Goal: Communication & Community: Answer question/provide support

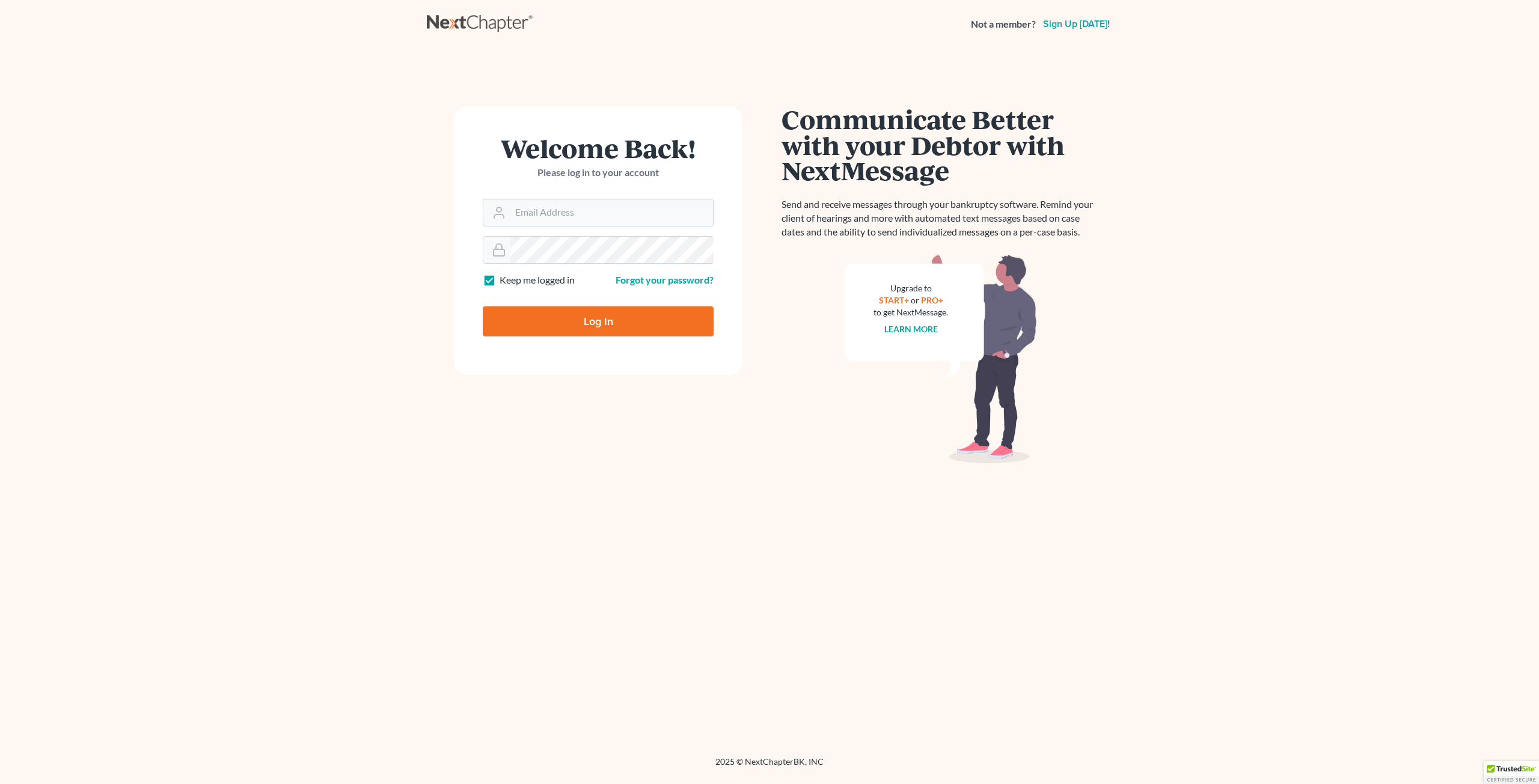
click at [605, 226] on form "Welcome Back! Please log in to your account Email Address Password Keep me logg…" at bounding box center [598, 241] width 288 height 269
click at [616, 202] on input "Email Address" at bounding box center [612, 213] width 202 height 26
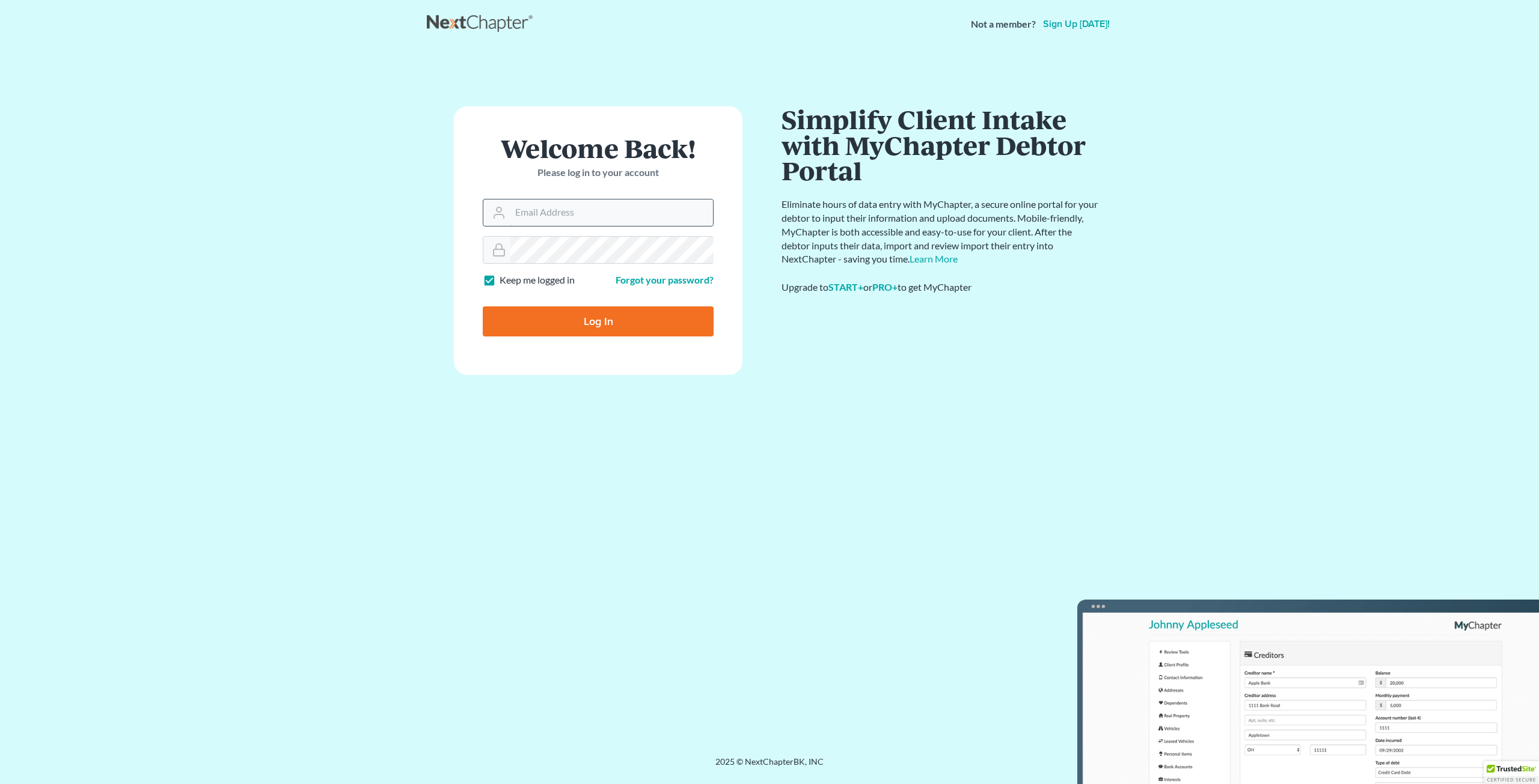
type input "nicholas@attorneyratush.com"
click at [619, 329] on input "Log In" at bounding box center [599, 322] width 231 height 30
type input "Thinking..."
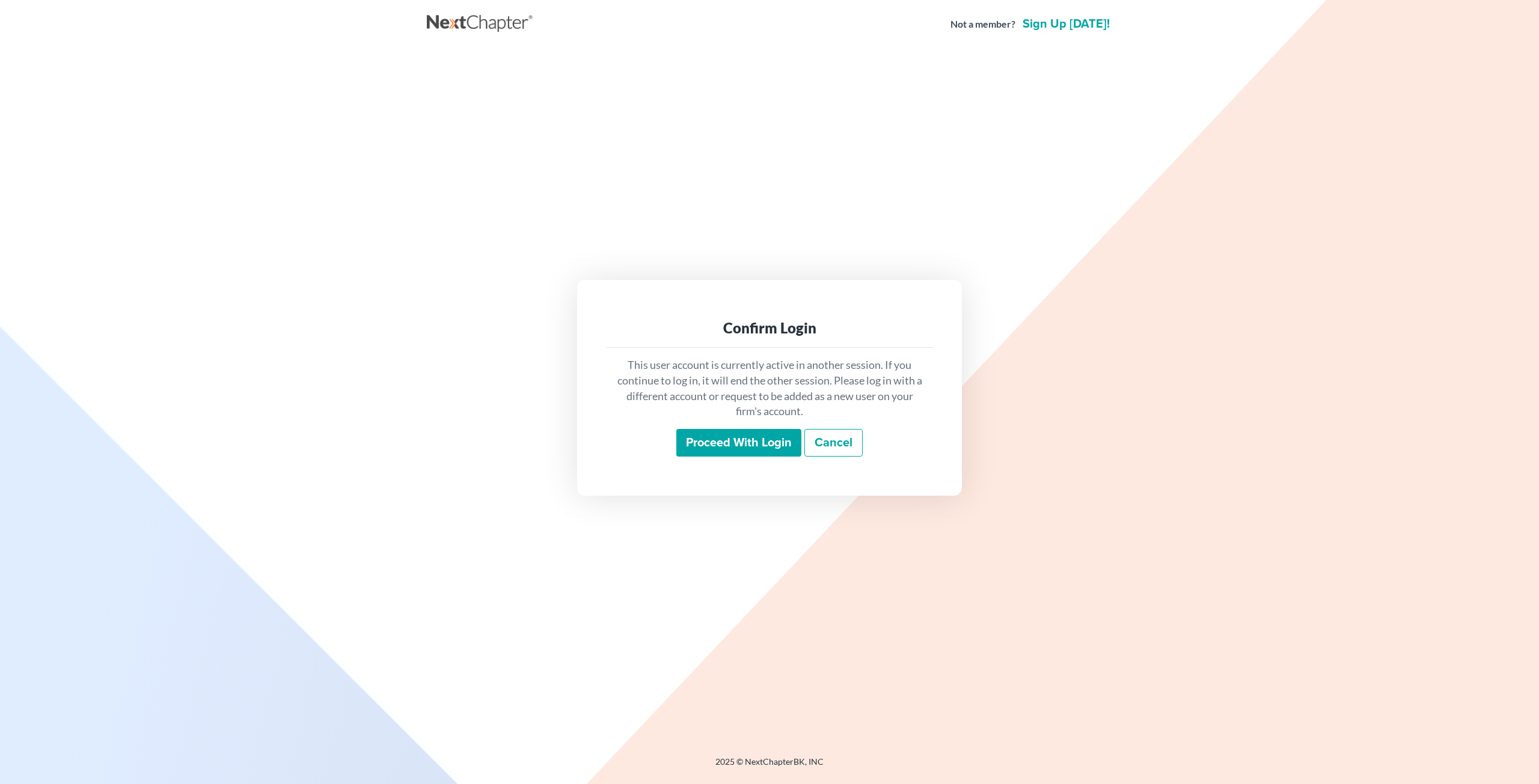
click at [722, 432] on input "Proceed with login" at bounding box center [739, 443] width 125 height 28
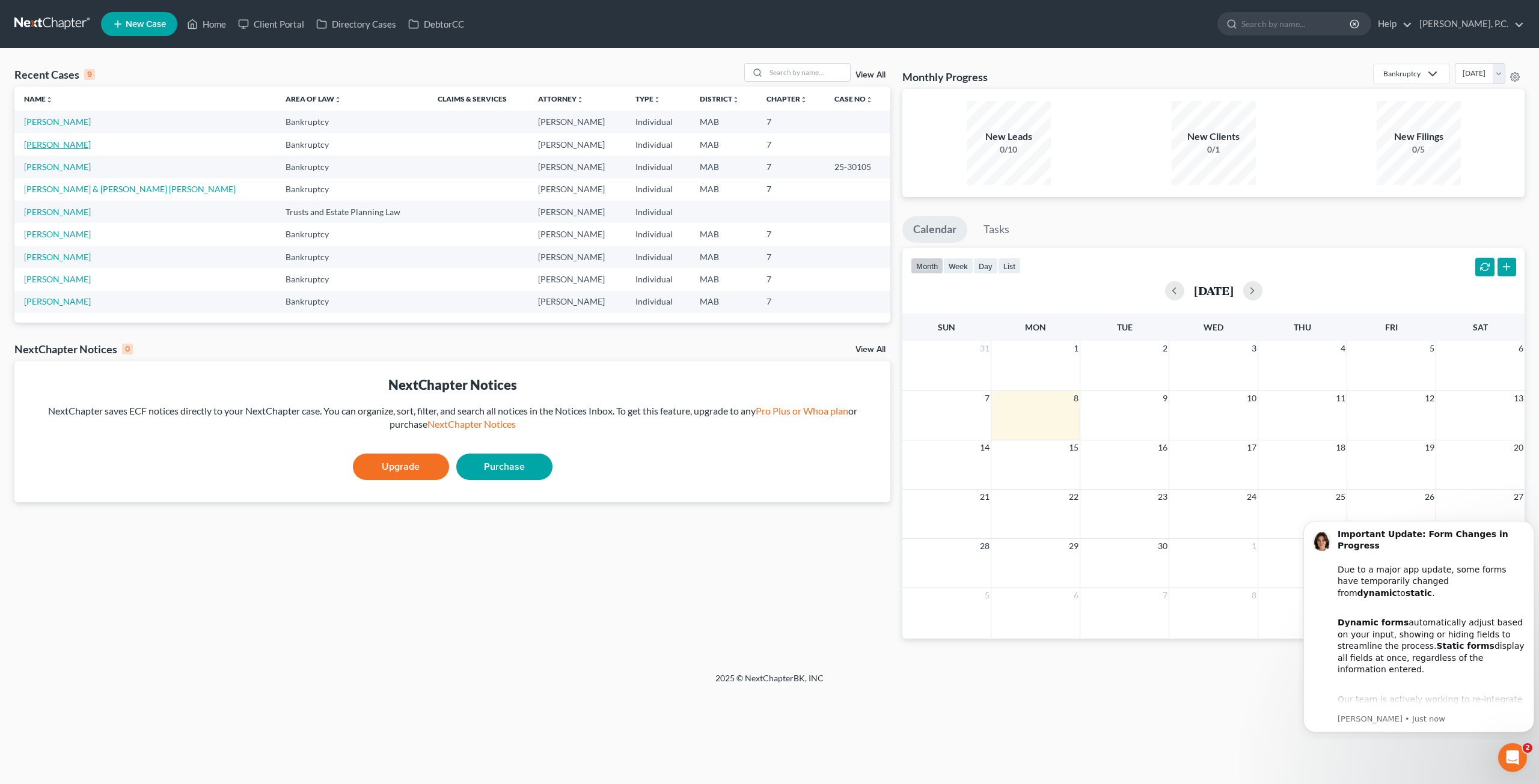
click at [54, 145] on link "Talmont, Joseph" at bounding box center [57, 144] width 67 height 10
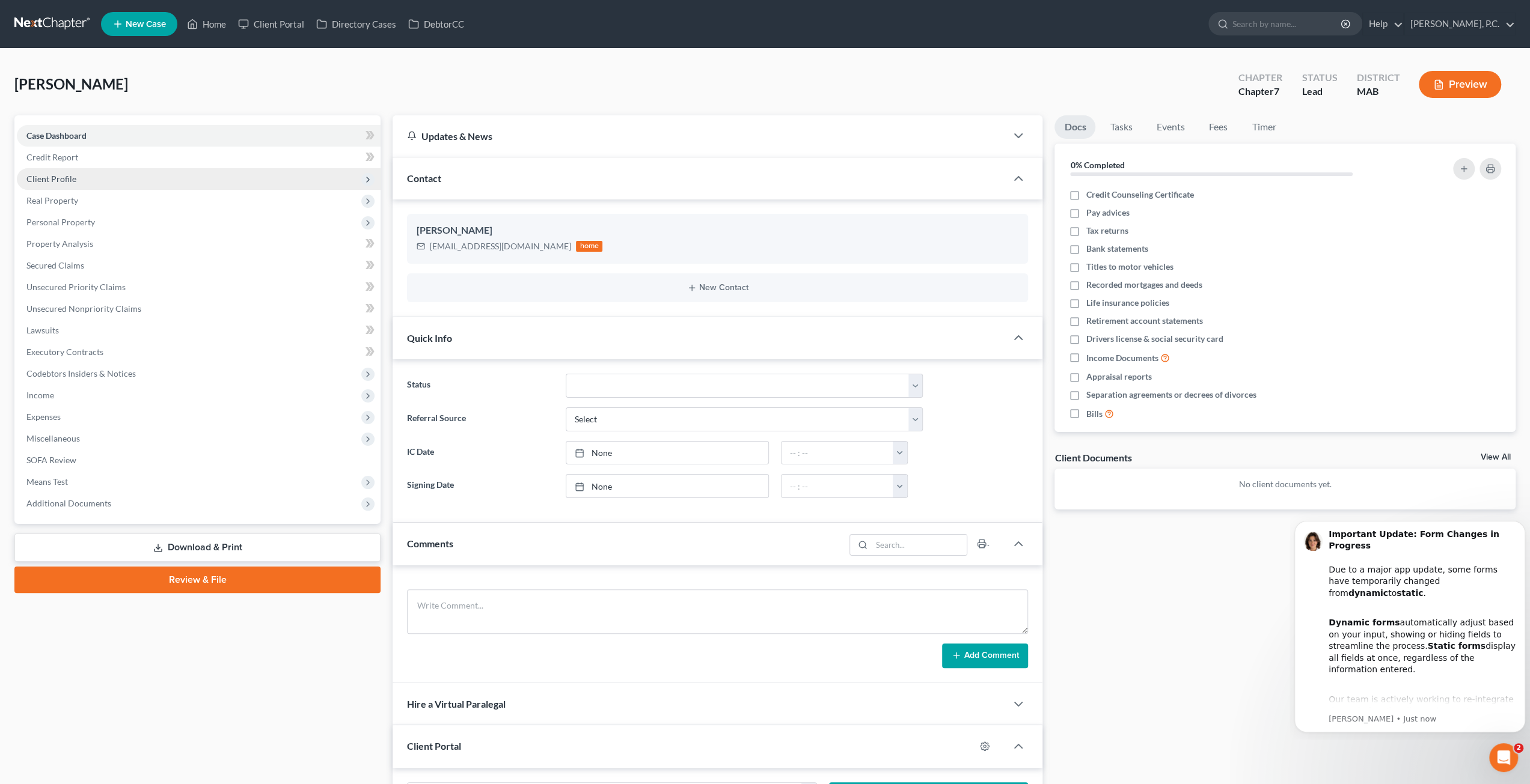
click at [83, 175] on span "Client Profile" at bounding box center [198, 179] width 364 height 21
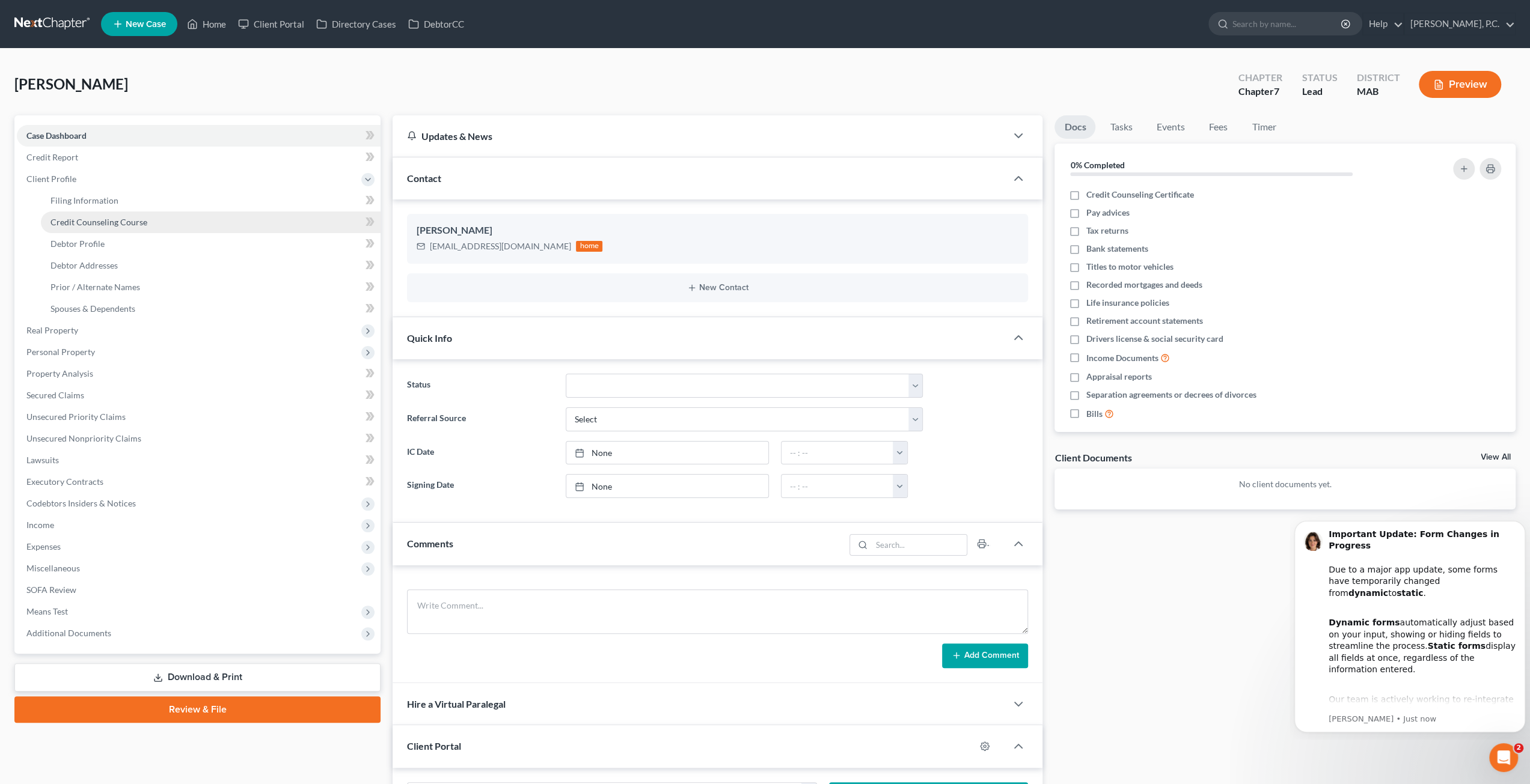
click at [123, 215] on link "Credit Counseling Course" at bounding box center [211, 222] width 340 height 21
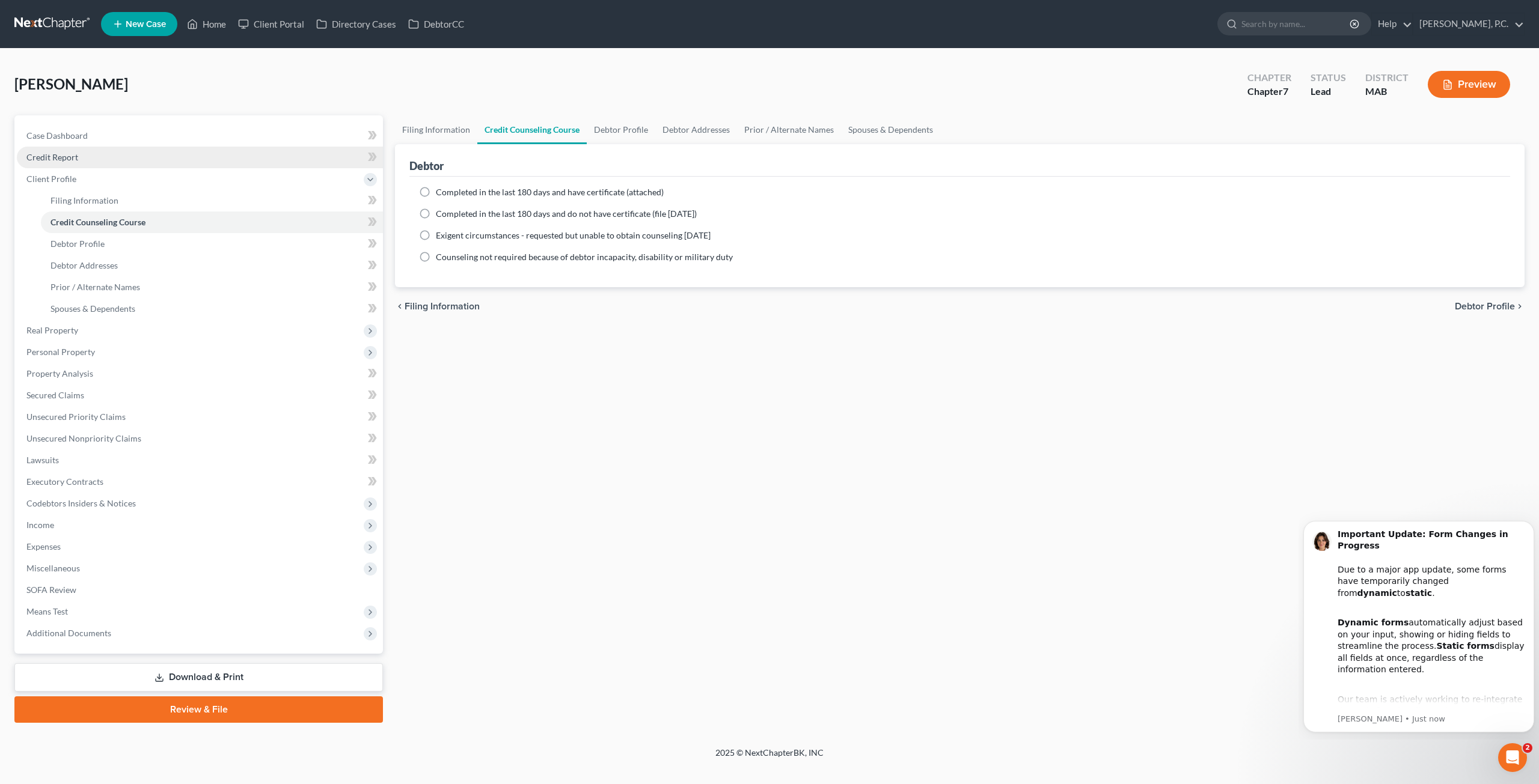
click at [103, 161] on link "Credit Report" at bounding box center [200, 157] width 366 height 21
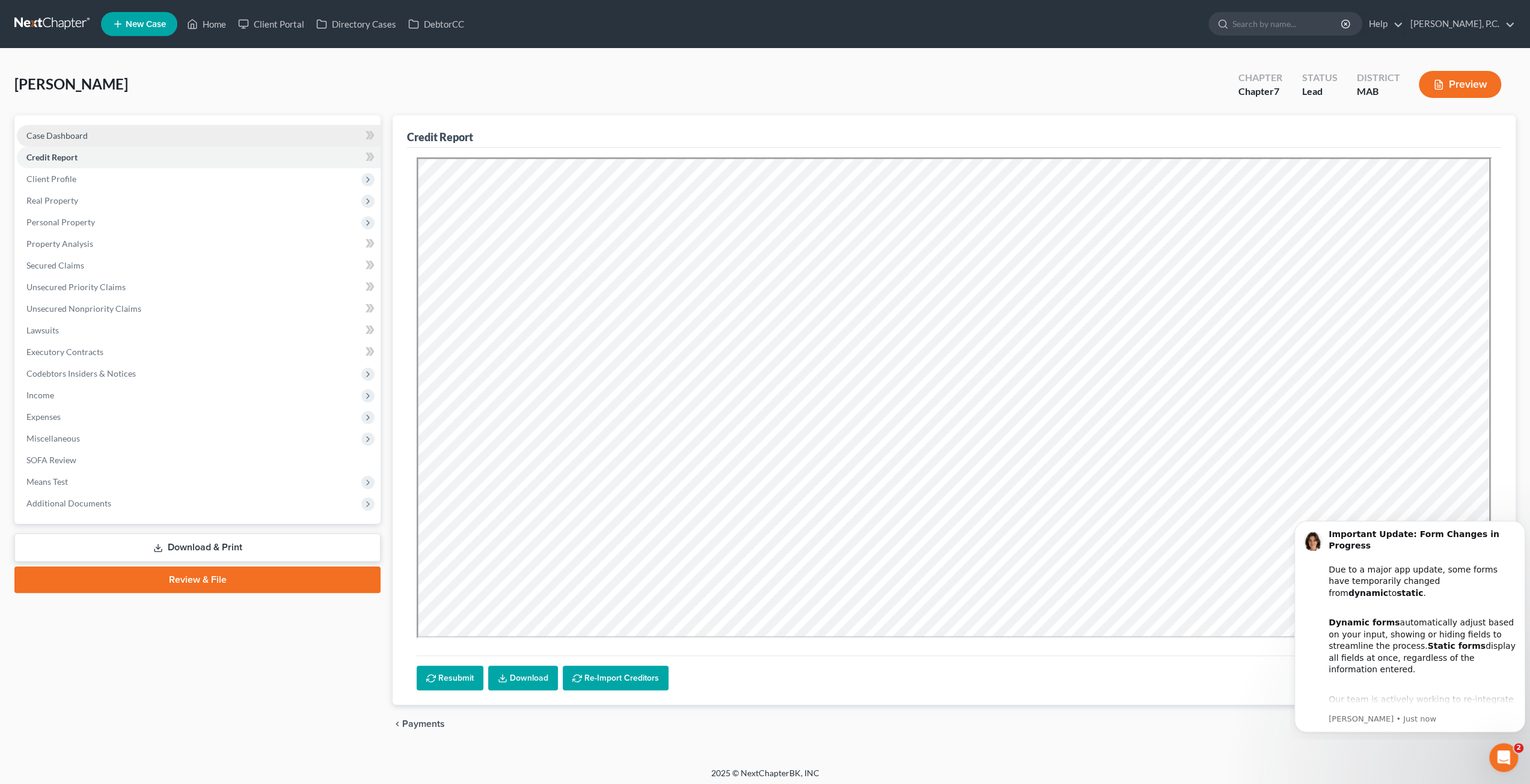
click at [79, 134] on span "Case Dashboard" at bounding box center [56, 135] width 61 height 10
select select "10"
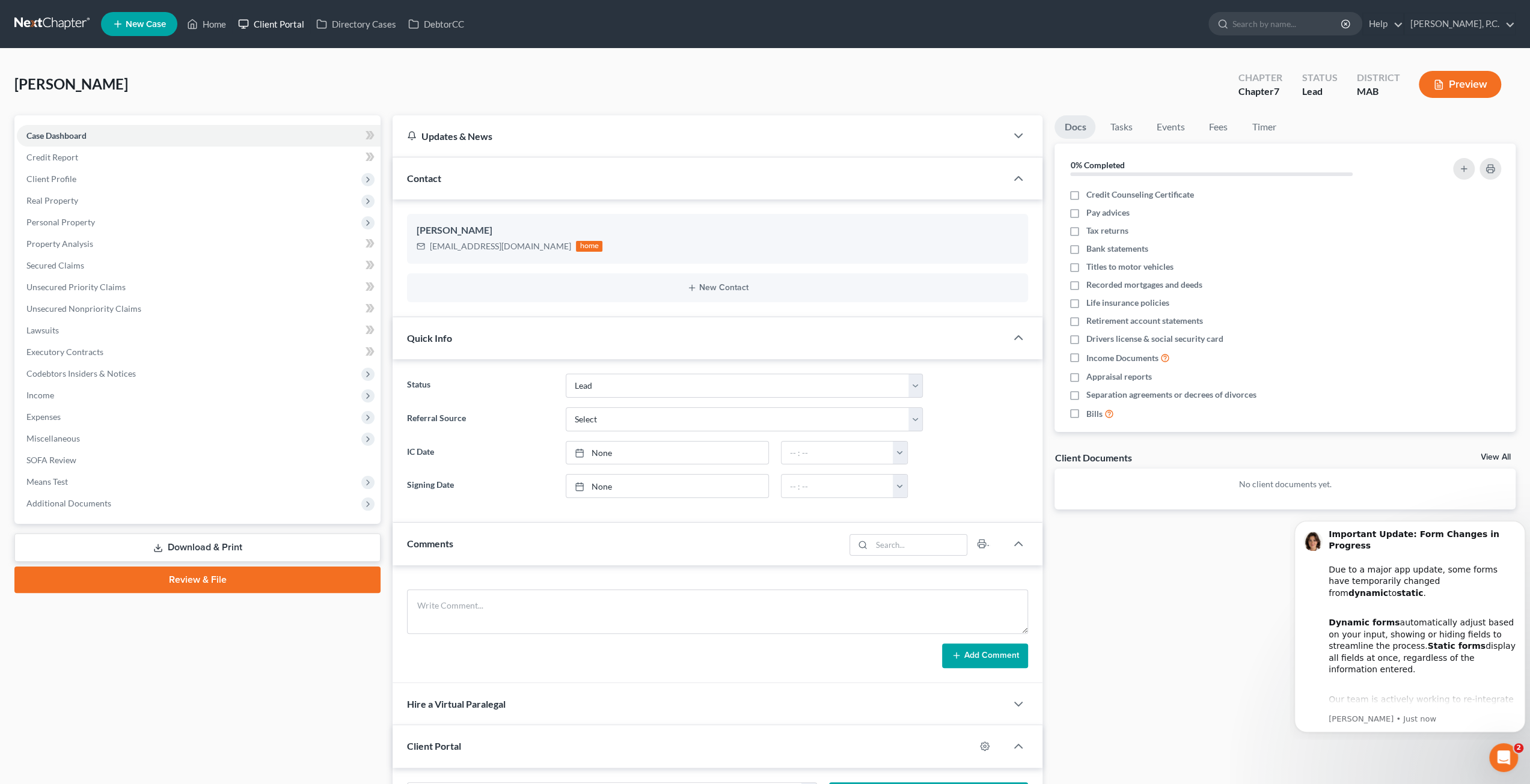
click at [262, 26] on link "Client Portal" at bounding box center [271, 23] width 78 height 21
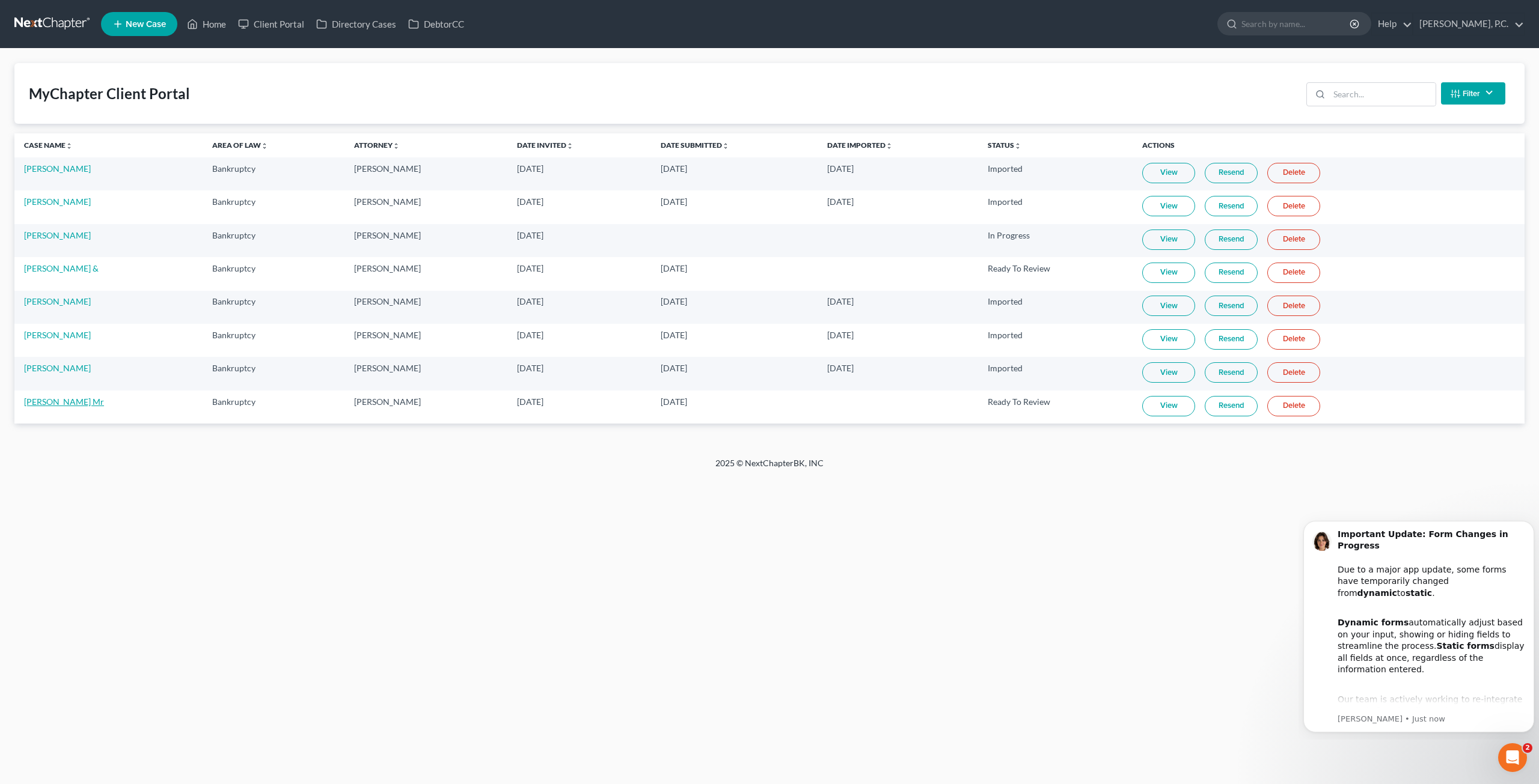
click at [82, 401] on link "Joseph Talmont Mr" at bounding box center [64, 402] width 80 height 10
select select "10"
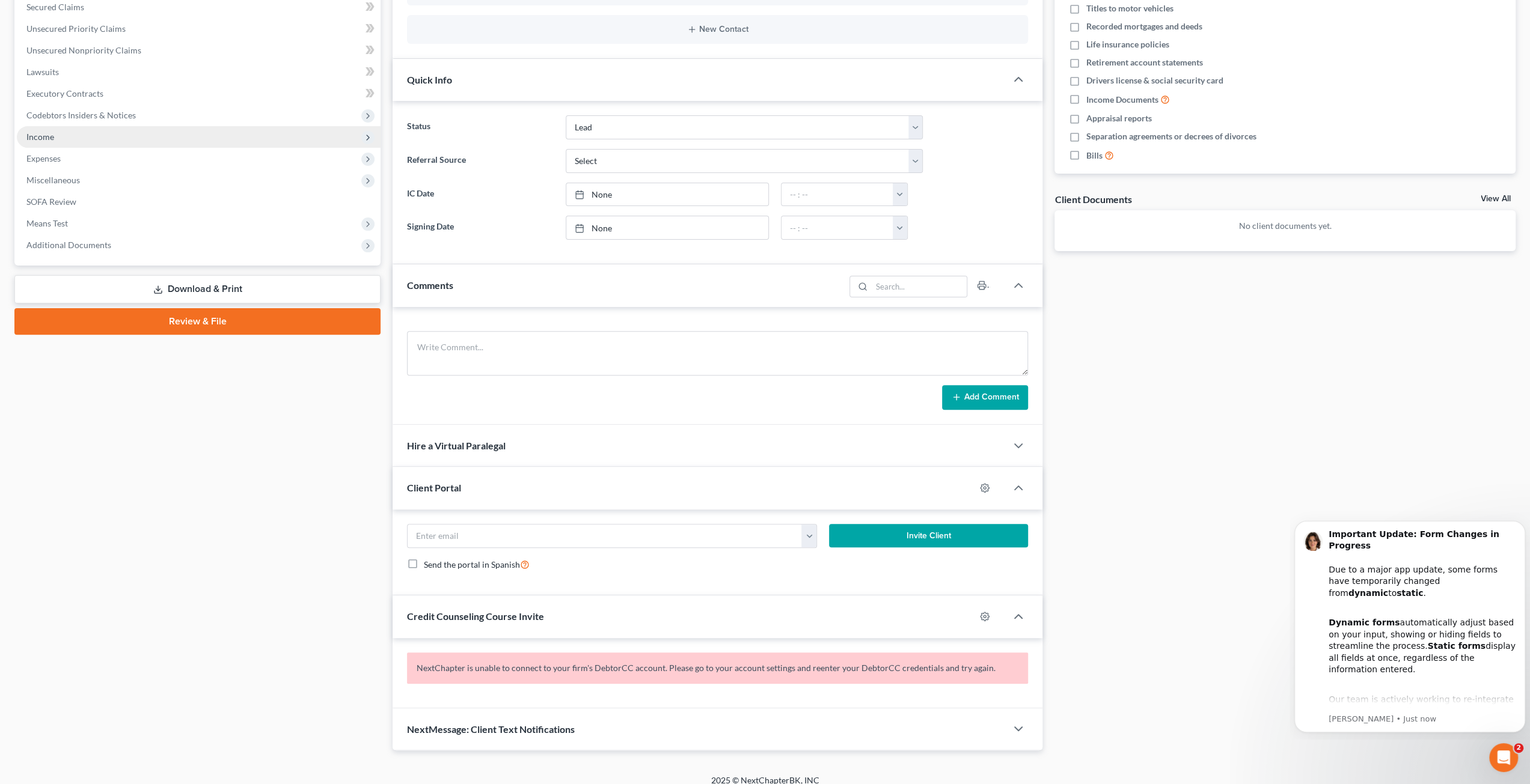
scroll to position [265, 0]
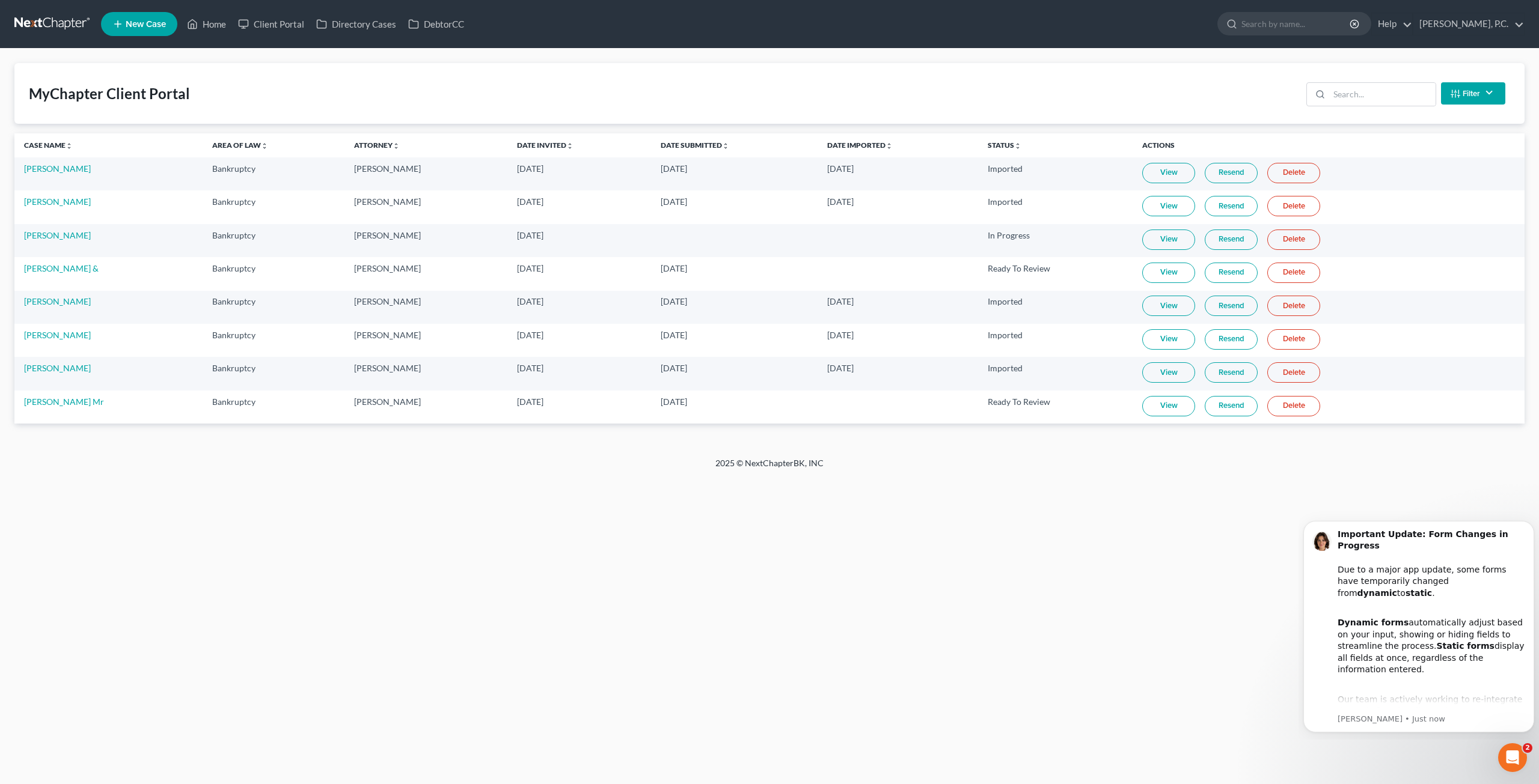
click at [1174, 402] on link "View" at bounding box center [1168, 406] width 53 height 21
click at [1236, 399] on link "Resend" at bounding box center [1231, 406] width 53 height 21
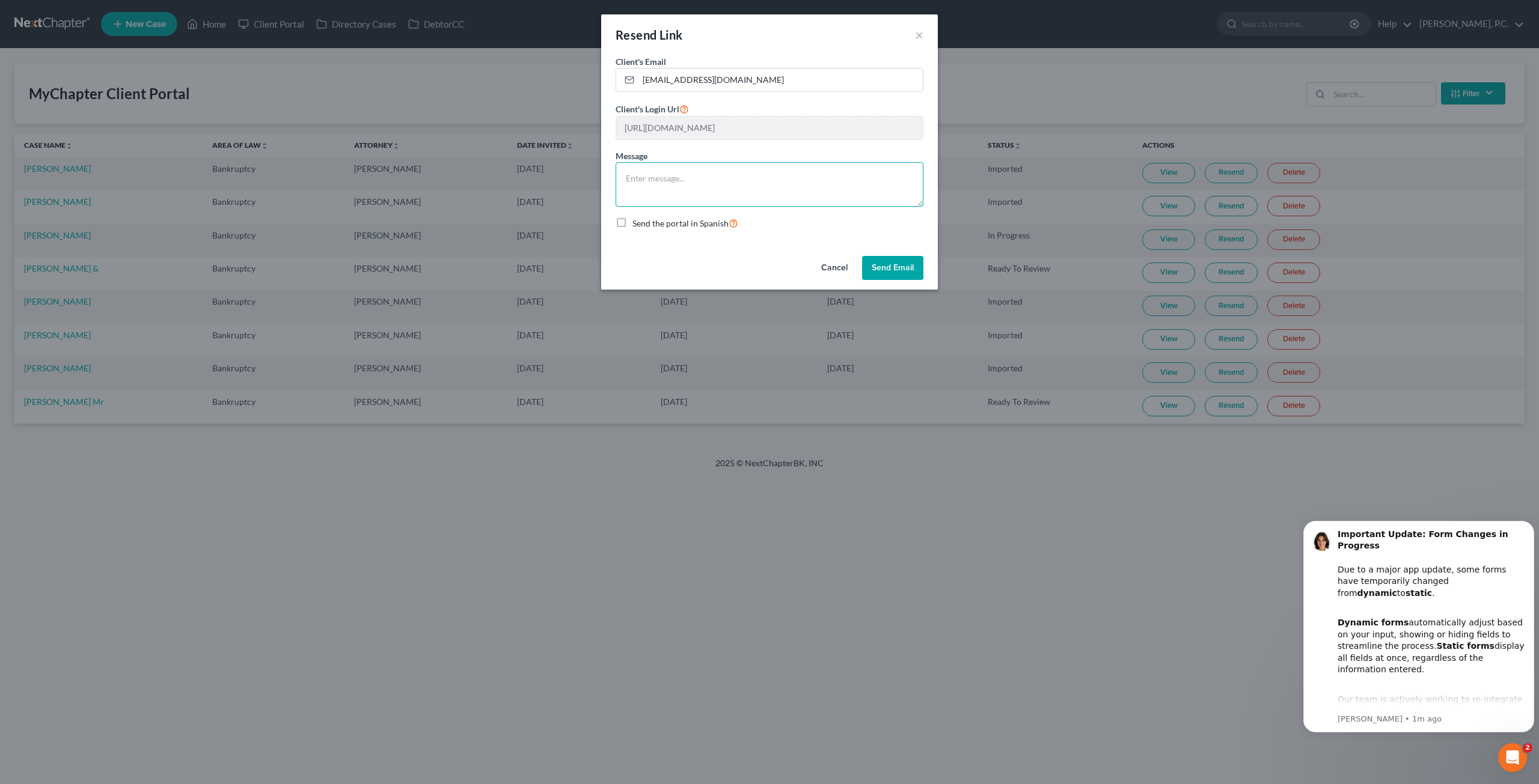
click at [698, 172] on textarea at bounding box center [769, 184] width 308 height 45
drag, startPoint x: 746, startPoint y: 180, endPoint x: 711, endPoint y: 169, distance: 36.7
click at [711, 169] on textarea "Please review / update this link" at bounding box center [769, 184] width 308 height 45
type textarea "Please review / update the information"
click at [869, 269] on button "Send Email" at bounding box center [892, 268] width 61 height 24
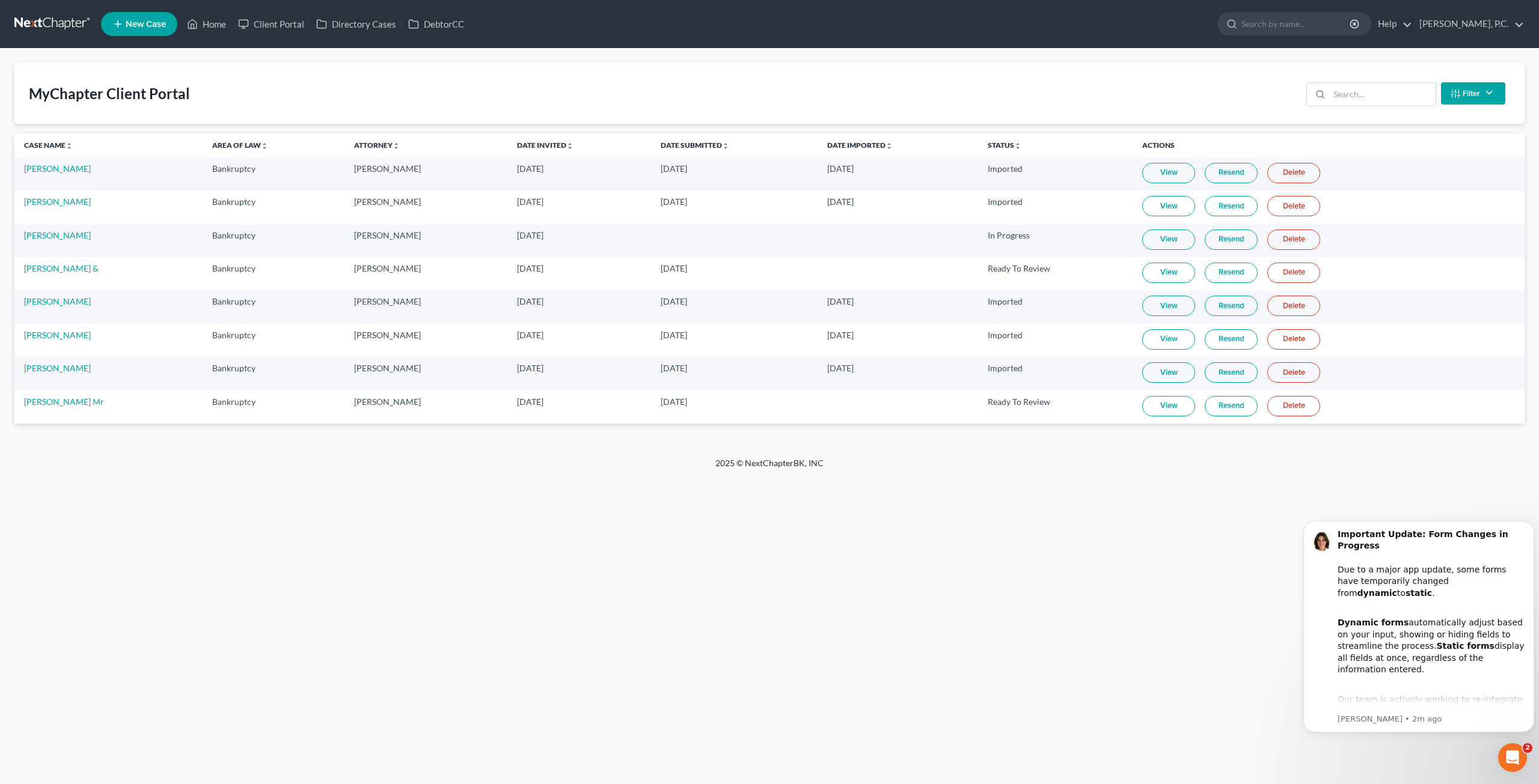
select select "10"
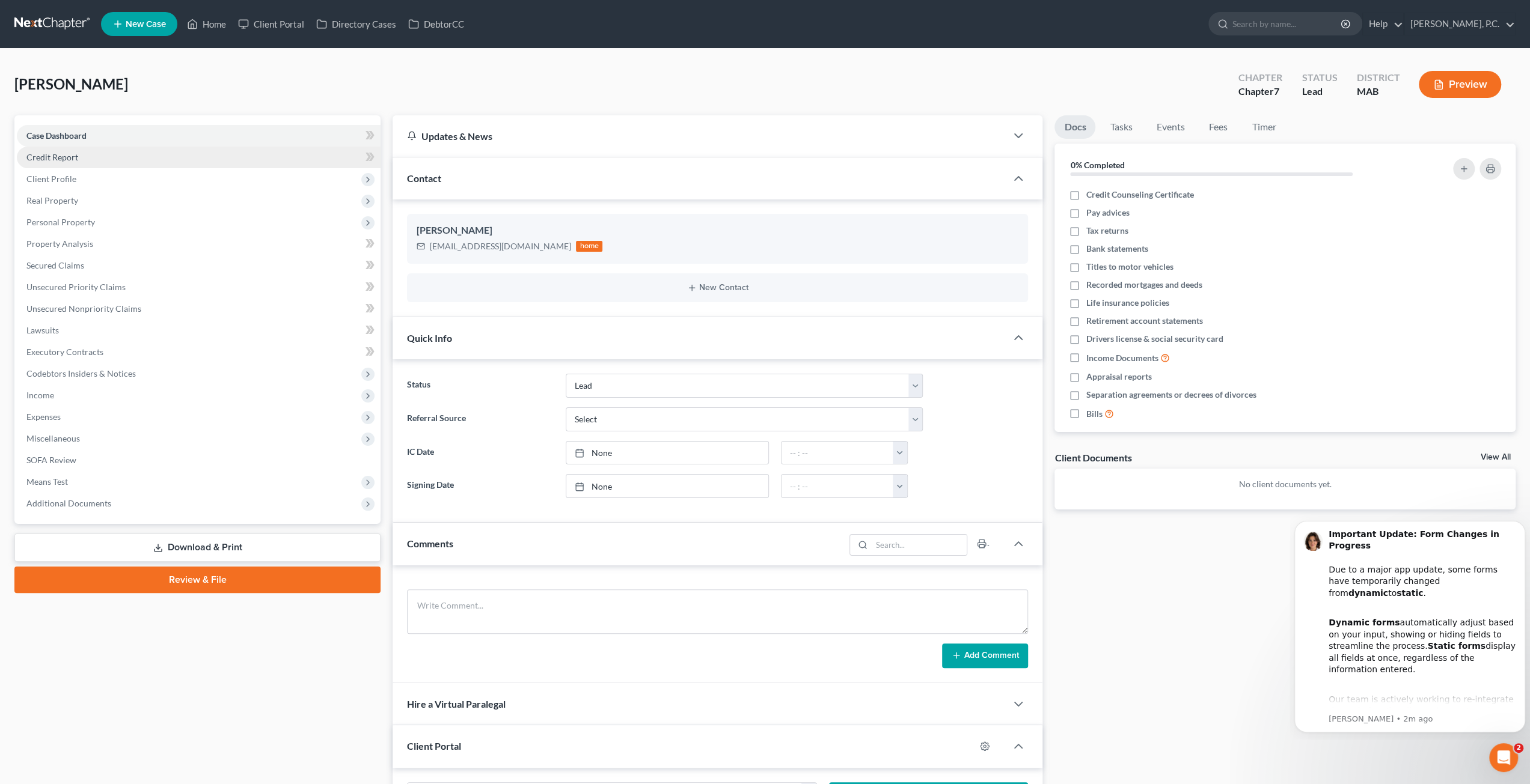
click at [74, 158] on span "Credit Report" at bounding box center [52, 157] width 52 height 10
